Goal: Task Accomplishment & Management: Manage account settings

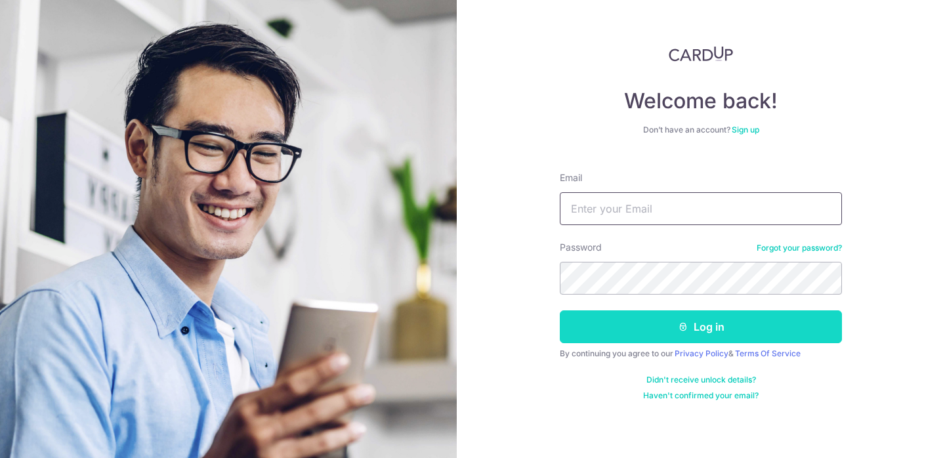
type input "[EMAIL_ADDRESS][DOMAIN_NAME]"
click at [635, 323] on button "Log in" at bounding box center [701, 326] width 282 height 33
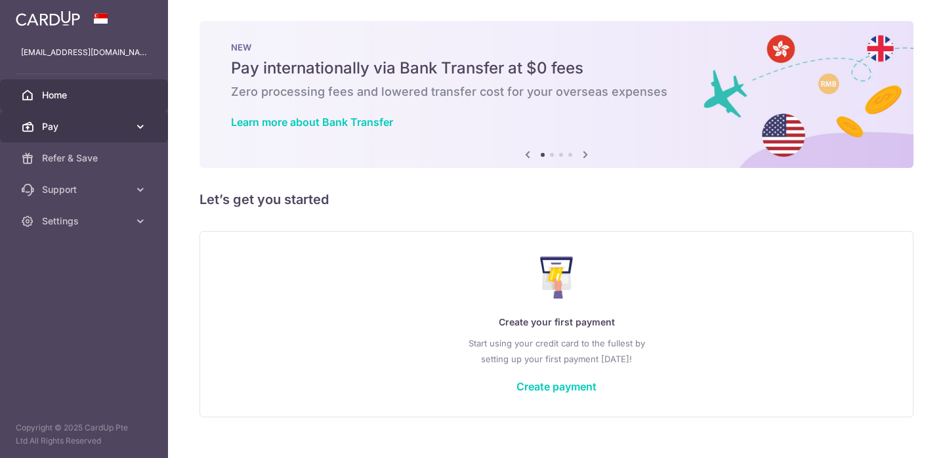
click at [114, 118] on link "Pay" at bounding box center [84, 126] width 168 height 31
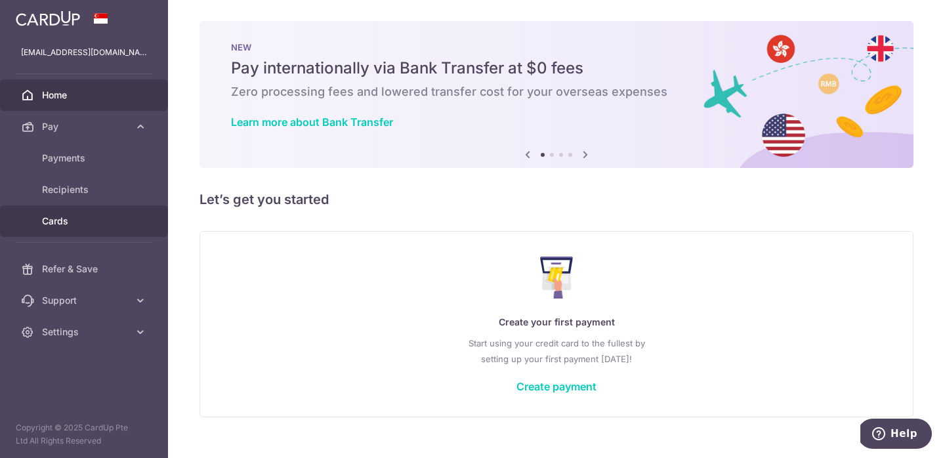
click at [81, 218] on span "Cards" at bounding box center [85, 221] width 87 height 13
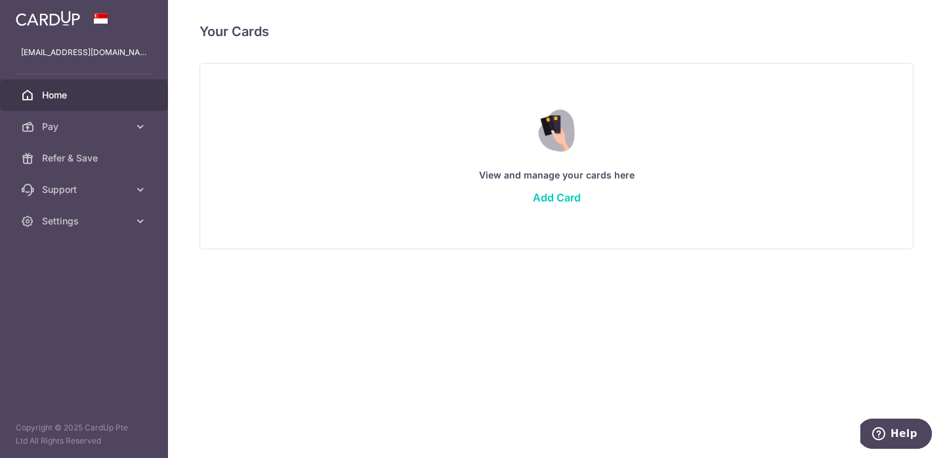
click at [77, 81] on link "Home" at bounding box center [84, 94] width 168 height 31
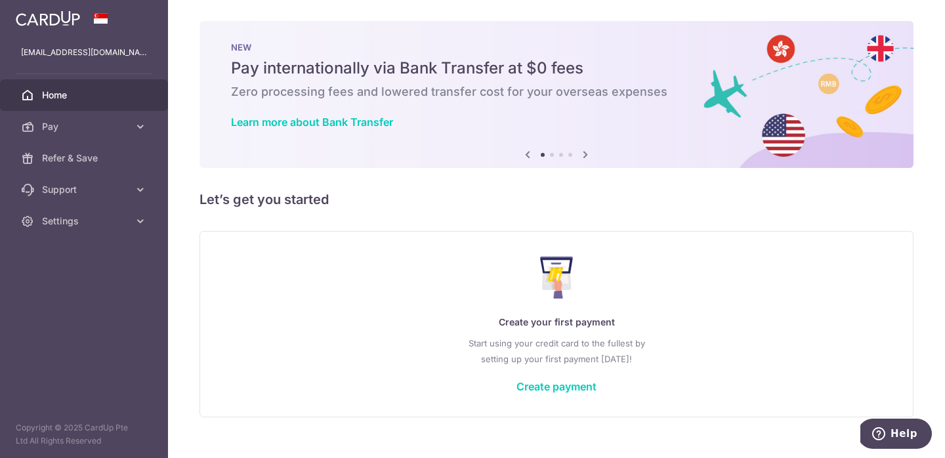
click at [580, 150] on icon at bounding box center [585, 154] width 16 height 16
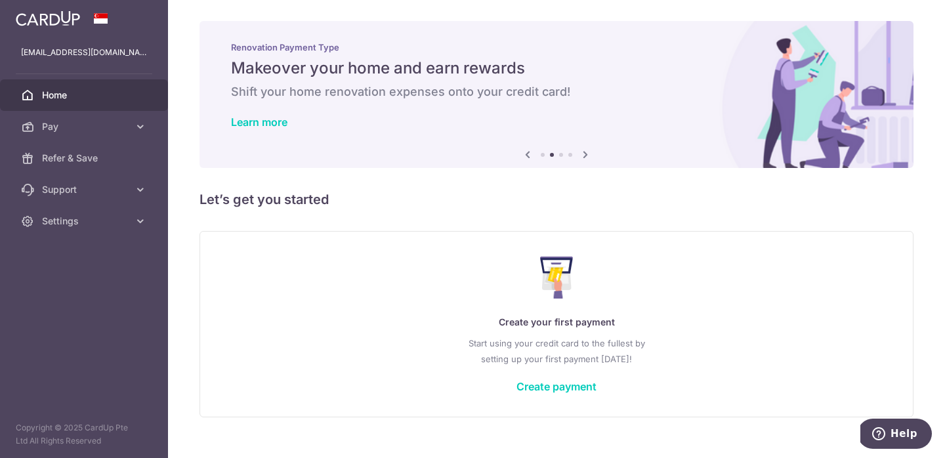
click at [581, 158] on icon at bounding box center [585, 154] width 16 height 16
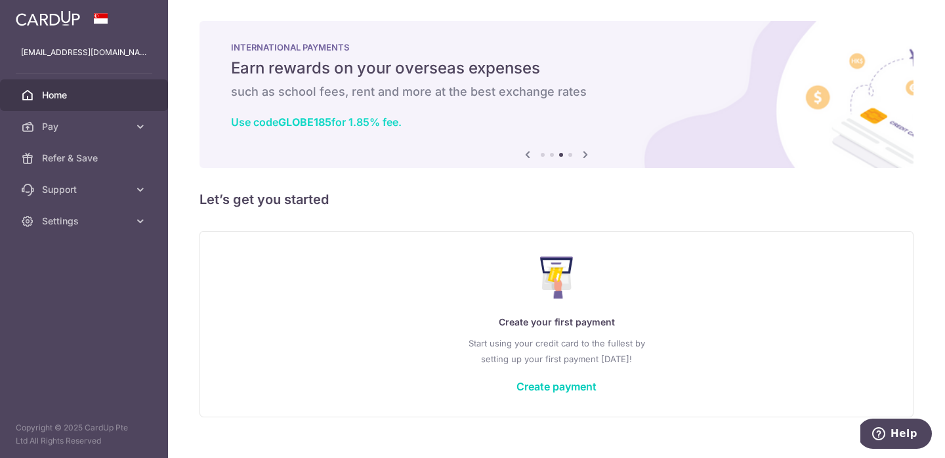
click at [356, 123] on link "Use code GLOBE185 for 1.85% fee." at bounding box center [316, 121] width 171 height 13
click at [587, 154] on icon at bounding box center [585, 154] width 16 height 16
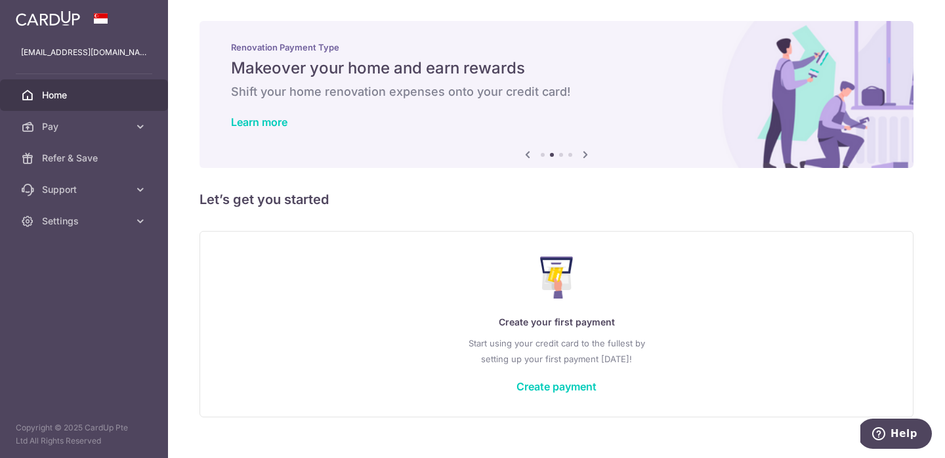
click at [53, 16] on img at bounding box center [48, 18] width 64 height 16
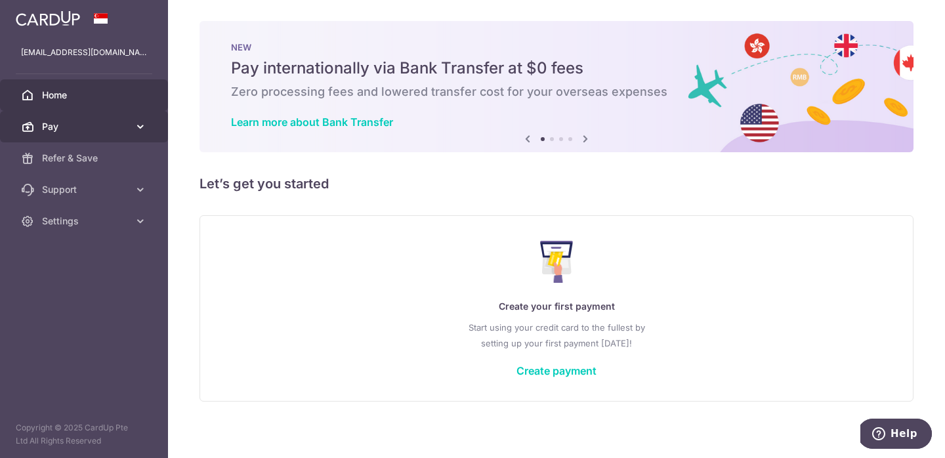
click at [98, 129] on span "Pay" at bounding box center [85, 126] width 87 height 13
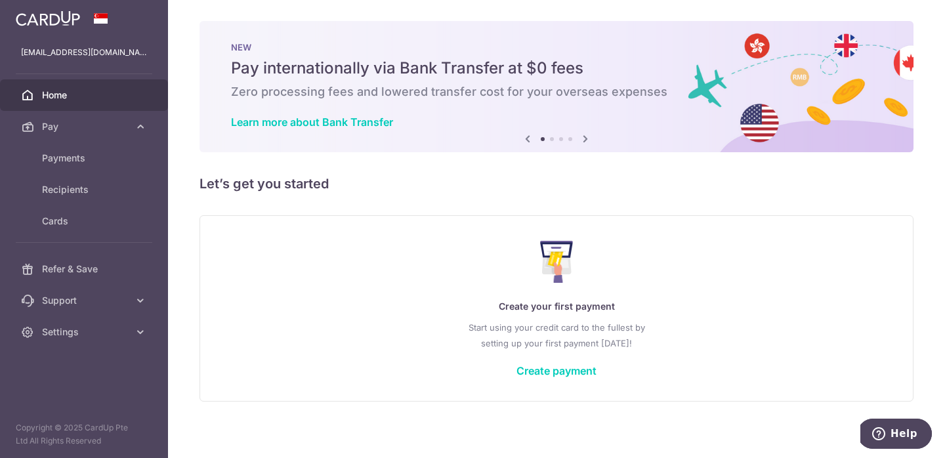
click at [38, 18] on img at bounding box center [48, 18] width 64 height 16
